Goal: Task Accomplishment & Management: Use online tool/utility

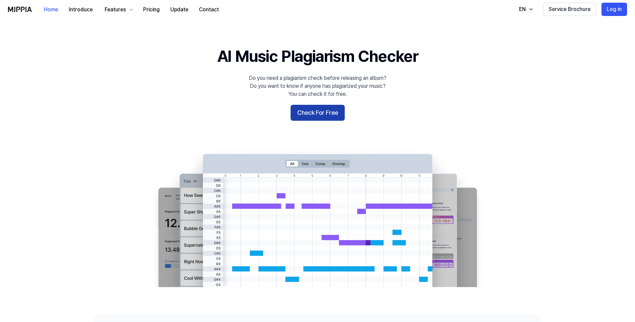
click at [313, 113] on button "Check For Free" at bounding box center [318, 113] width 54 height 16
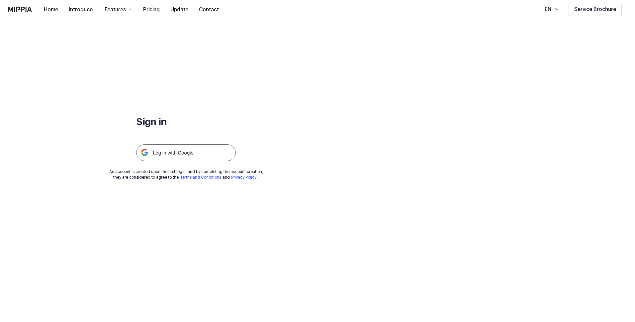
click at [203, 149] on img at bounding box center [186, 152] width 100 height 17
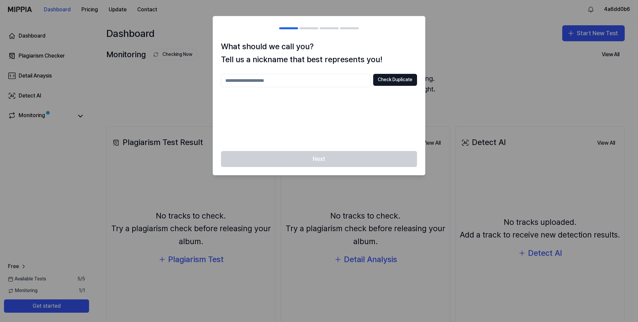
click at [344, 158] on div "Next" at bounding box center [319, 163] width 212 height 24
click at [277, 80] on input "text" at bounding box center [295, 80] width 149 height 13
type input "*"
click at [319, 81] on input "text" at bounding box center [295, 80] width 149 height 13
click at [319, 81] on input "***" at bounding box center [295, 80] width 149 height 13
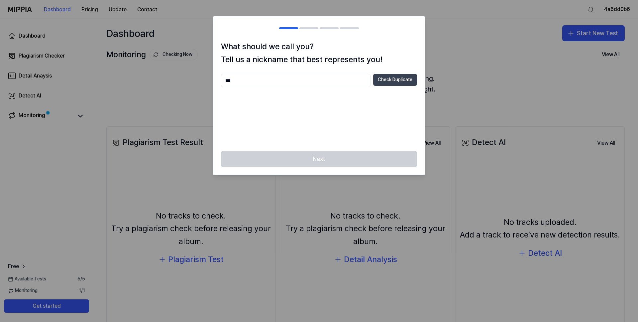
click at [404, 81] on button "Check Duplicate" at bounding box center [395, 80] width 44 height 12
click at [274, 83] on input "***" at bounding box center [295, 80] width 149 height 13
type input "**********"
drag, startPoint x: 328, startPoint y: 151, endPoint x: 327, endPoint y: 156, distance: 5.2
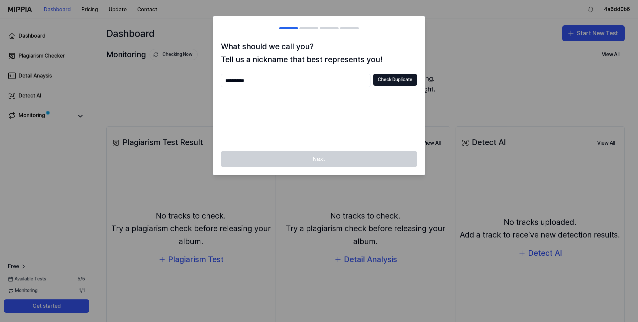
click at [328, 154] on div "Next" at bounding box center [319, 163] width 212 height 24
drag, startPoint x: 327, startPoint y: 156, endPoint x: 336, endPoint y: 143, distance: 16.5
click at [331, 151] on div "Next" at bounding box center [319, 163] width 212 height 24
click at [395, 78] on button "Check Duplicate" at bounding box center [395, 80] width 44 height 12
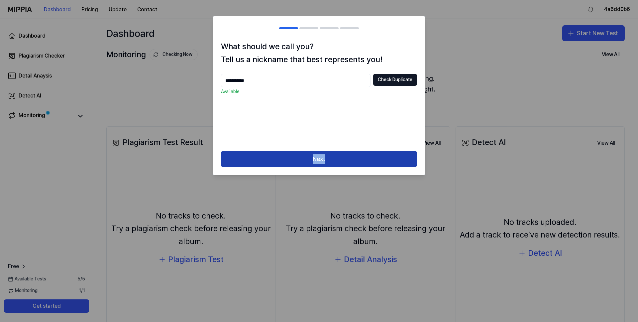
click at [334, 158] on button "Next" at bounding box center [319, 159] width 196 height 16
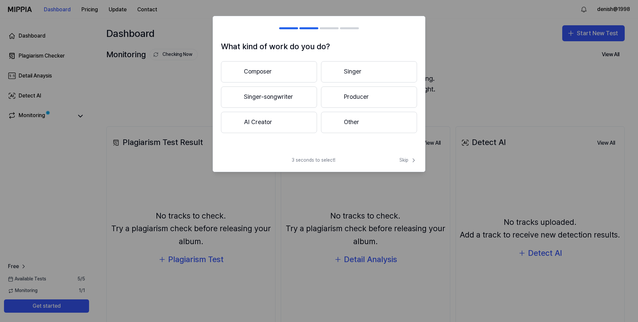
click at [308, 73] on button "Composer" at bounding box center [269, 71] width 96 height 21
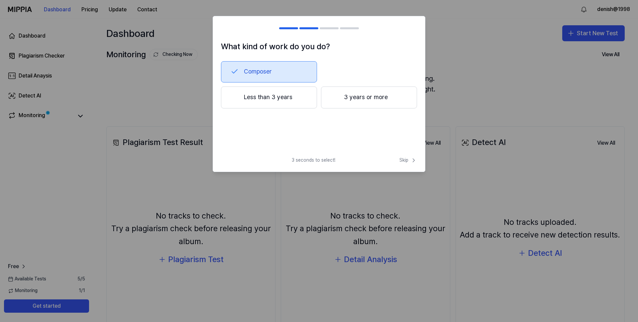
click at [284, 95] on button "Less than 3 years" at bounding box center [269, 97] width 96 height 22
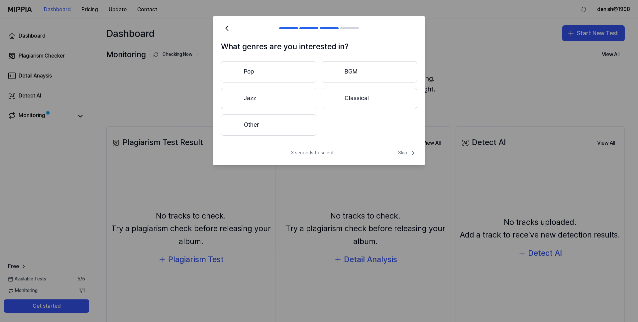
click at [405, 151] on span "Skip" at bounding box center [407, 153] width 19 height 8
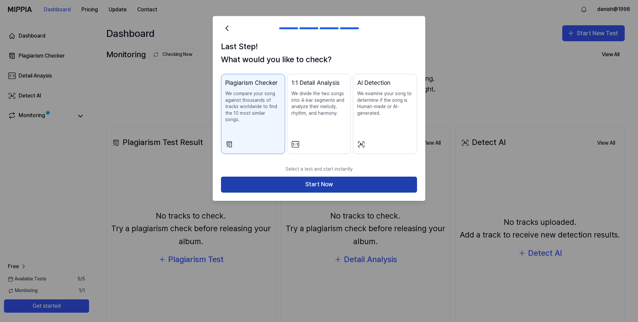
click at [354, 179] on button "Start Now" at bounding box center [319, 184] width 196 height 16
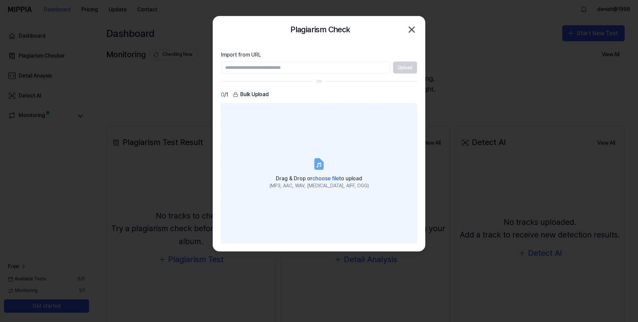
click at [315, 168] on icon at bounding box center [319, 164] width 8 height 10
click at [0, 0] on input "Drag & Drop or choose file to upload (MP3, AAC, WAV, [MEDICAL_DATA], AIFF, OGG)" at bounding box center [0, 0] width 0 height 0
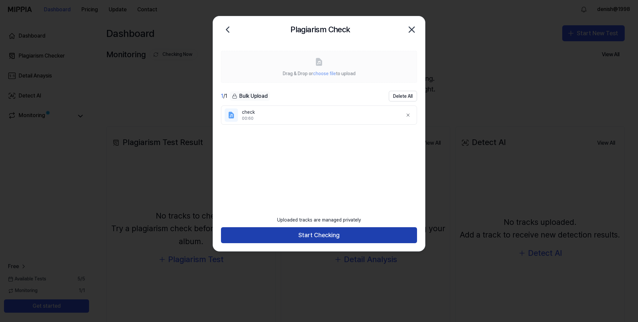
click at [326, 234] on button "Start Checking" at bounding box center [319, 235] width 196 height 16
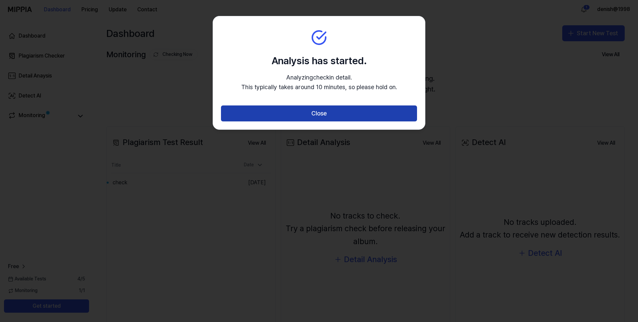
click at [339, 111] on button "Close" at bounding box center [319, 113] width 196 height 16
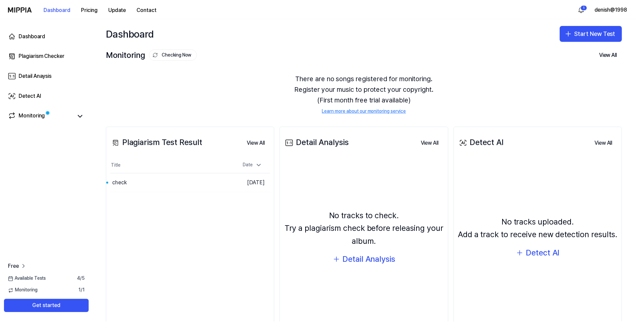
scroll to position [31, 0]
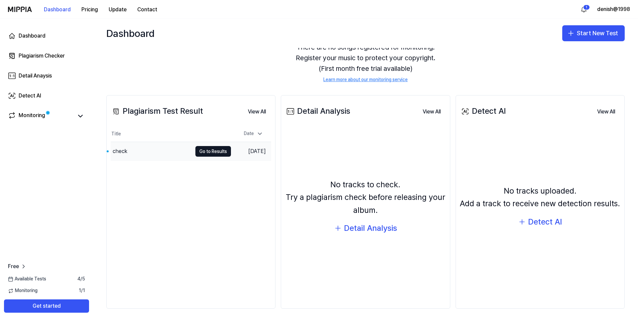
click at [201, 158] on td "check Go to Results" at bounding box center [171, 151] width 120 height 19
click at [236, 151] on td "[DATE]" at bounding box center [251, 151] width 40 height 19
click at [78, 115] on icon at bounding box center [80, 116] width 4 height 2
click at [49, 116] on link "Monitoring" at bounding box center [40, 115] width 65 height 9
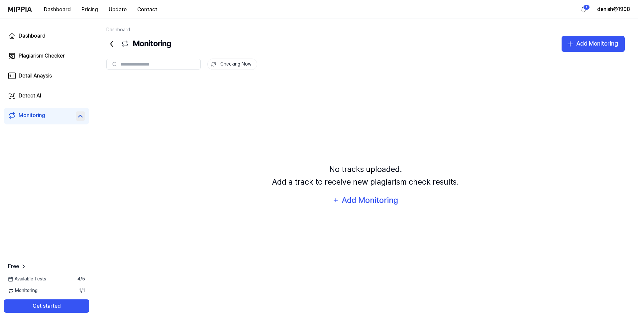
click at [83, 119] on icon at bounding box center [80, 116] width 8 height 8
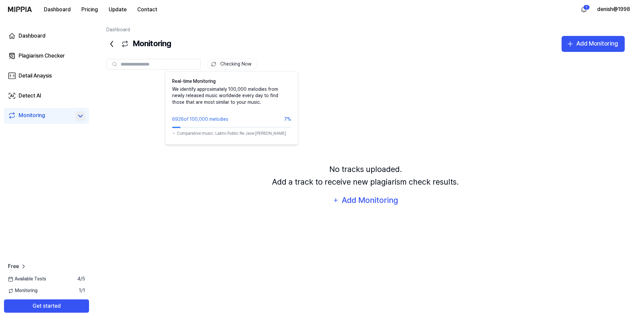
click at [247, 63] on button "Checking Now" at bounding box center [232, 63] width 50 height 11
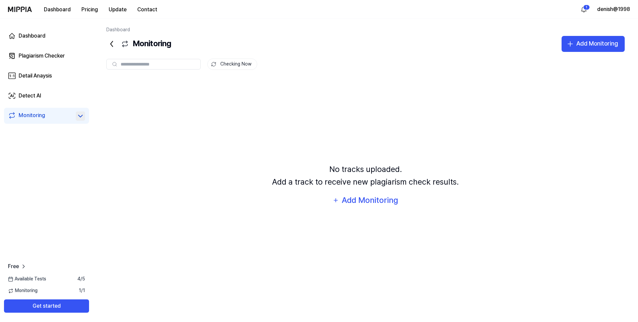
click at [240, 64] on button "Checking Now" at bounding box center [232, 63] width 50 height 11
drag, startPoint x: 319, startPoint y: 193, endPoint x: 370, endPoint y: 206, distance: 52.7
click at [332, 200] on div "No tracks uploaded. Add a track to receive new plagiarism check results. Add Mo…" at bounding box center [365, 184] width 518 height 213
click at [369, 201] on div "Add Monitoring" at bounding box center [369, 200] width 57 height 13
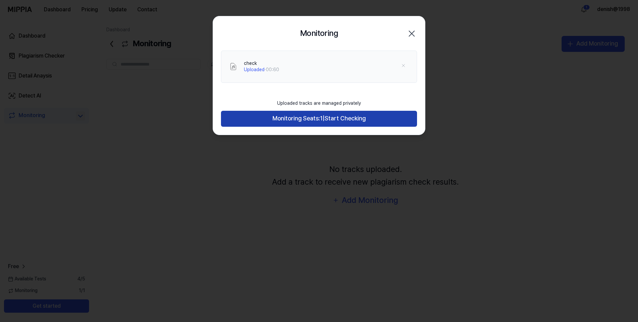
click at [374, 115] on button "Monitoring Seats: 1 | Start Checking" at bounding box center [319, 119] width 196 height 16
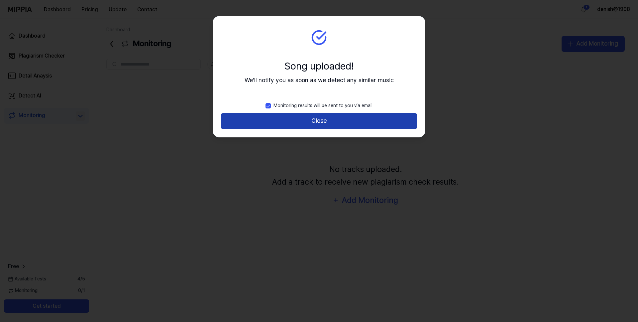
click at [322, 119] on button "Close" at bounding box center [319, 121] width 196 height 16
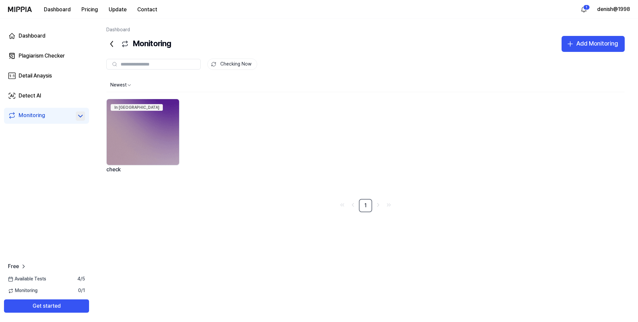
click at [159, 138] on img at bounding box center [143, 132] width 72 height 66
click at [127, 44] on icon at bounding box center [125, 44] width 8 height 8
click at [32, 302] on button "Get started" at bounding box center [46, 305] width 85 height 13
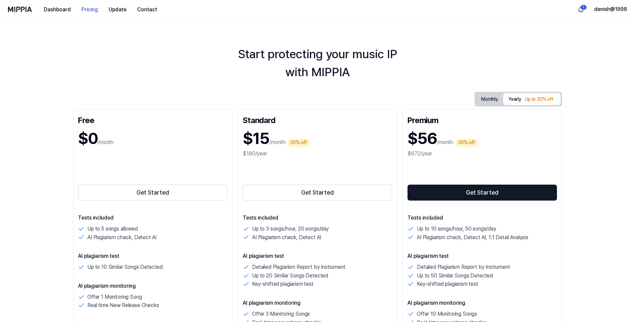
click at [140, 149] on div "$0 /month" at bounding box center [152, 138] width 149 height 22
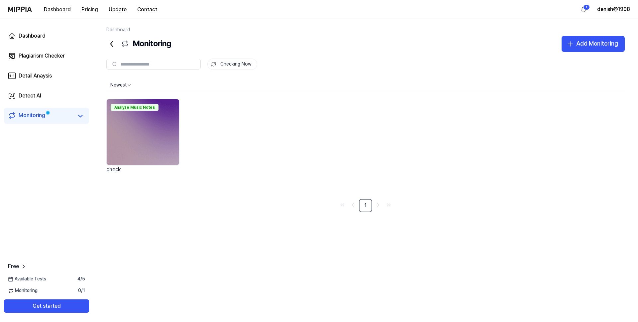
click at [157, 139] on img at bounding box center [143, 132] width 72 height 66
click at [170, 120] on img at bounding box center [143, 132] width 72 height 66
click at [143, 109] on div "Analyze Music Notes" at bounding box center [135, 107] width 48 height 7
click at [139, 122] on img at bounding box center [143, 132] width 72 height 66
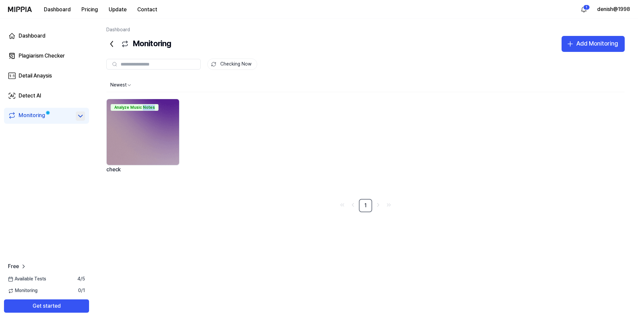
click at [78, 116] on icon at bounding box center [80, 116] width 8 height 8
click at [57, 127] on div "check" at bounding box center [46, 128] width 77 height 7
click at [377, 203] on icon "Go to next page" at bounding box center [378, 205] width 7 height 8
click at [361, 204] on link "1" at bounding box center [365, 205] width 13 height 13
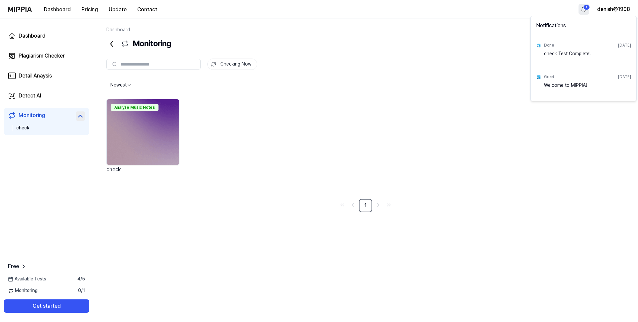
click at [585, 5] on html "Dashboard Pricing Update Contact 1 denish@1998 Dashboard Plagiarism Checker Det…" at bounding box center [319, 161] width 638 height 322
click at [554, 45] on div "Done [DATE]" at bounding box center [587, 45] width 87 height 10
click at [543, 46] on div "Done [DATE] check Test Complete!" at bounding box center [583, 52] width 103 height 32
click at [553, 52] on div "check Test Complete!" at bounding box center [587, 56] width 87 height 13
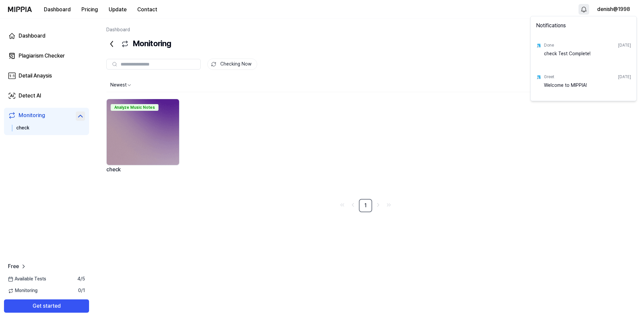
click at [575, 53] on div "check Test Complete!" at bounding box center [587, 56] width 87 height 13
click at [604, 53] on div "check Test Complete!" at bounding box center [587, 56] width 87 height 13
click at [553, 54] on div "check Test Complete!" at bounding box center [587, 56] width 87 height 13
drag, startPoint x: 553, startPoint y: 54, endPoint x: 595, endPoint y: 53, distance: 41.2
click at [595, 53] on div "check Test Complete!" at bounding box center [587, 56] width 87 height 13
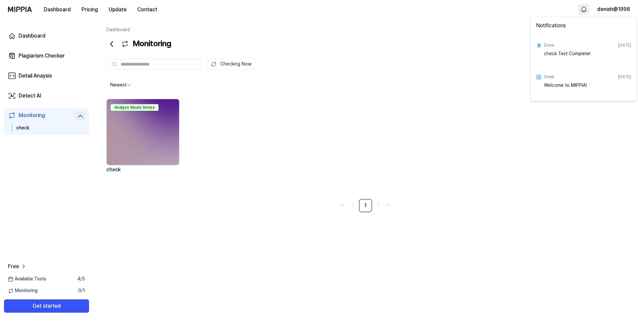
drag, startPoint x: 595, startPoint y: 53, endPoint x: 562, endPoint y: 47, distance: 33.9
click at [594, 53] on div "check Test Complete!" at bounding box center [587, 56] width 87 height 13
drag, startPoint x: 543, startPoint y: 42, endPoint x: 547, endPoint y: 43, distance: 4.2
click at [544, 42] on div "Done [DATE]" at bounding box center [587, 45] width 87 height 10
click at [549, 44] on div "Done" at bounding box center [549, 46] width 10 height 6
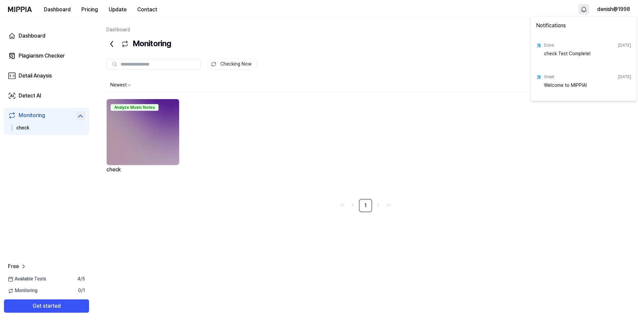
click at [503, 52] on html "Dashboard Pricing Update Contact denish@1998 Dashboard Plagiarism Checker Detai…" at bounding box center [319, 161] width 638 height 322
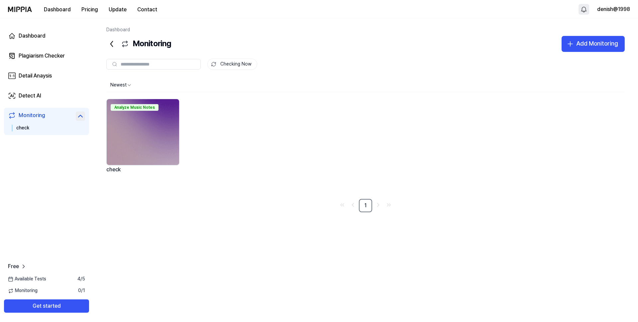
click at [581, 9] on html "Dashboard Pricing Update Contact denish@1998 Dashboard Plagiarism Checker Detai…" at bounding box center [319, 161] width 638 height 322
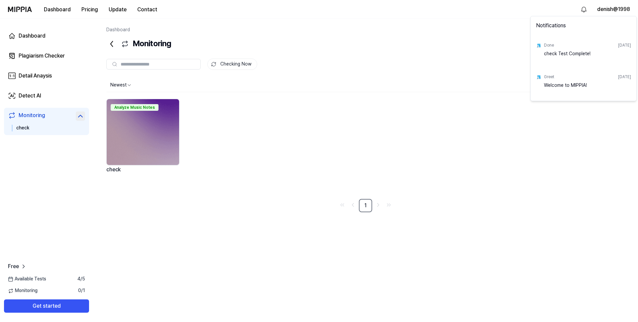
click at [545, 42] on div "Done [DATE]" at bounding box center [587, 45] width 87 height 10
drag, startPoint x: 542, startPoint y: 44, endPoint x: 515, endPoint y: 48, distance: 27.9
click at [538, 45] on div "Done [DATE] check Test Complete!" at bounding box center [583, 52] width 103 height 32
click at [446, 55] on html "Dashboard Pricing Update Contact denish@1998 Dashboard Plagiarism Checker Detai…" at bounding box center [319, 161] width 638 height 322
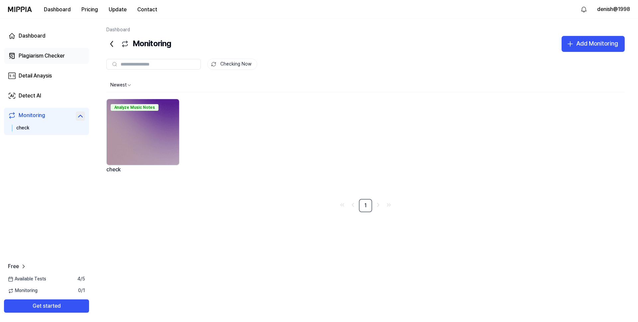
click at [45, 56] on div "Plagiarism Checker" at bounding box center [42, 56] width 46 height 8
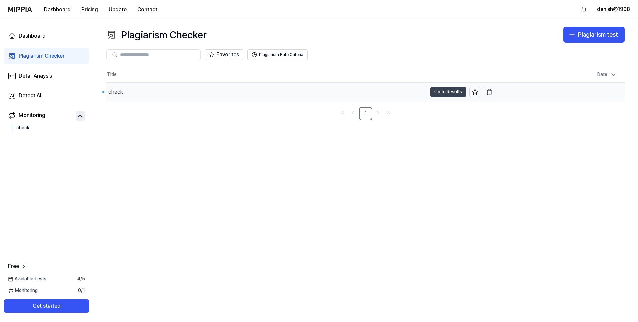
click at [445, 92] on button "Go to Results" at bounding box center [448, 92] width 36 height 11
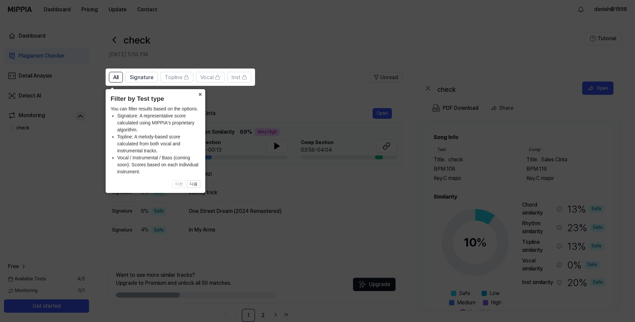
click at [201, 93] on button "×" at bounding box center [200, 93] width 11 height 9
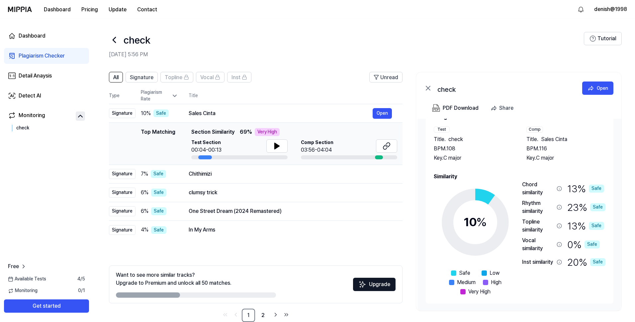
scroll to position [13, 0]
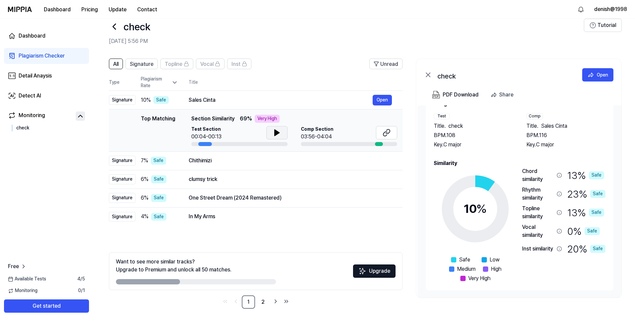
click at [278, 133] on icon at bounding box center [277, 133] width 5 height 6
click at [278, 133] on icon at bounding box center [278, 132] width 1 height 5
click at [384, 133] on icon at bounding box center [387, 133] width 8 height 8
